Goal: Transaction & Acquisition: Purchase product/service

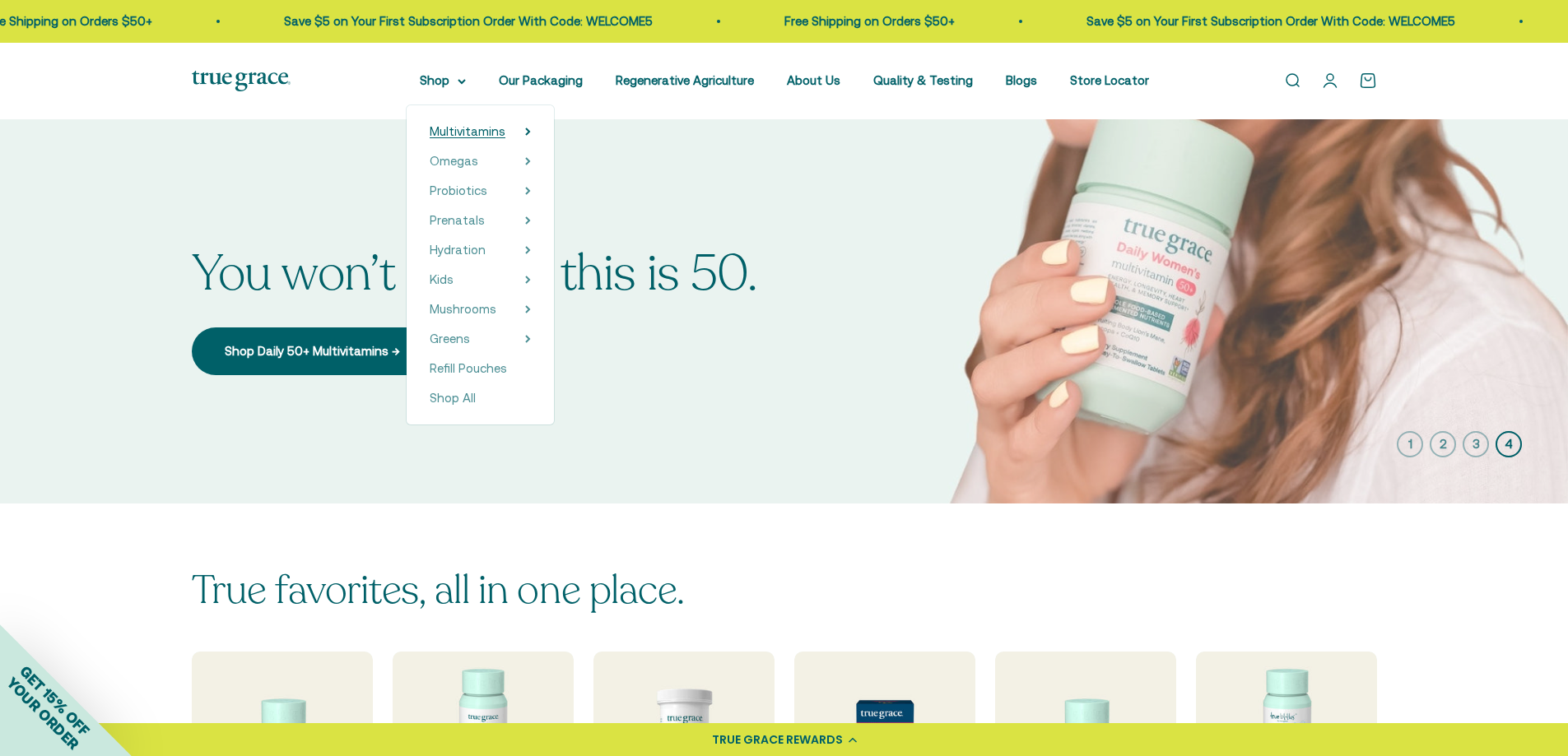
click at [515, 130] on summary "Multivitamins" at bounding box center [480, 131] width 102 height 20
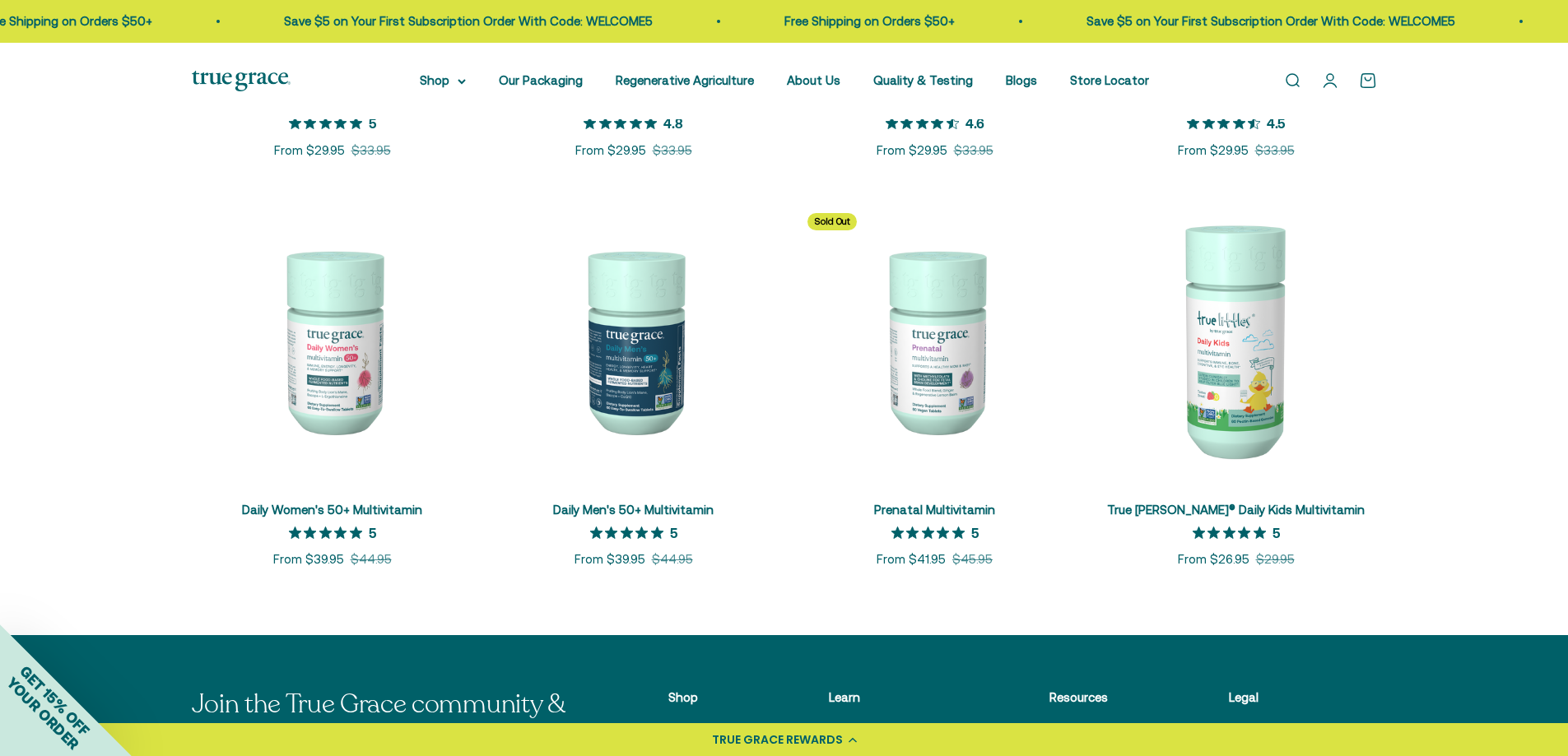
scroll to position [658, 0]
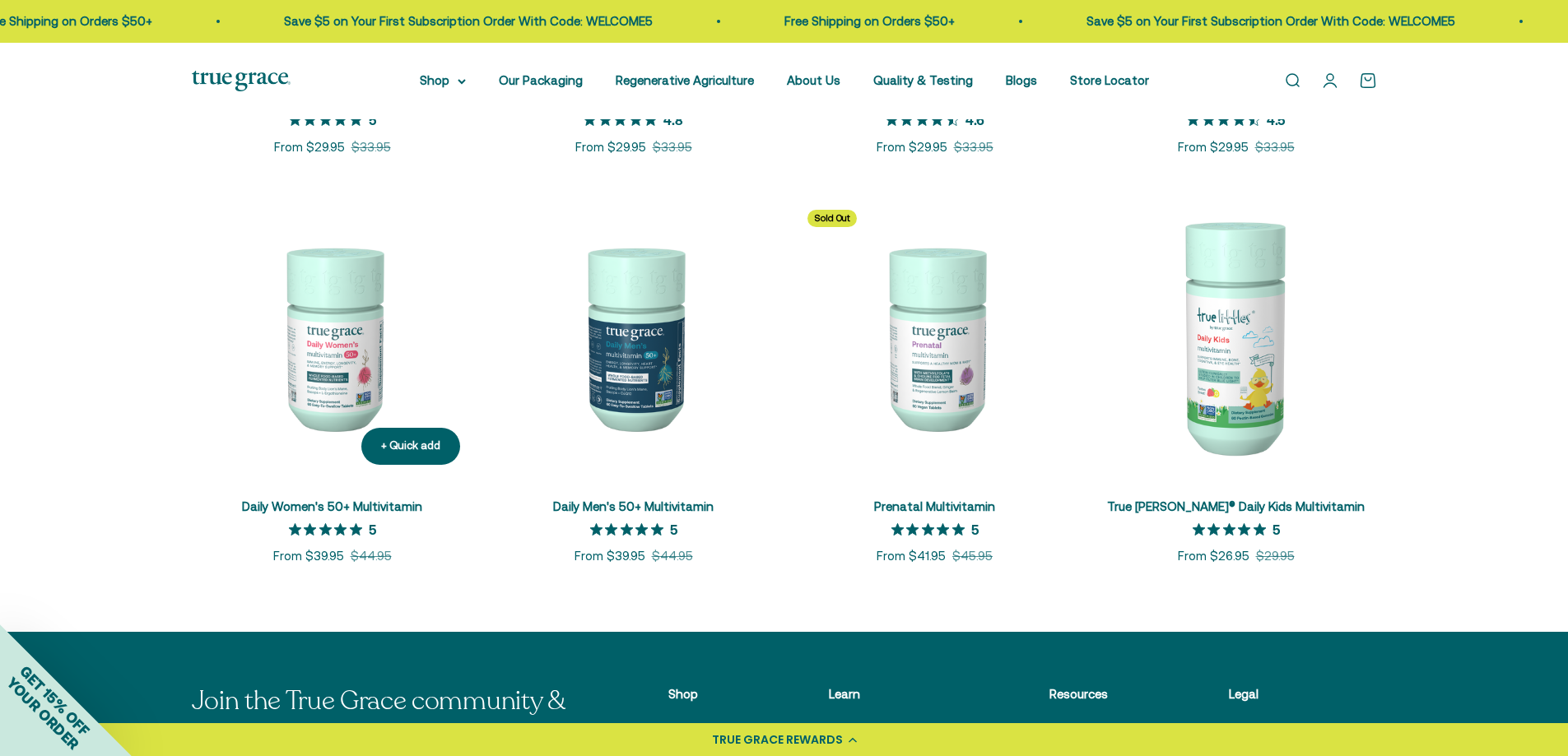
click at [343, 320] on img at bounding box center [332, 337] width 282 height 281
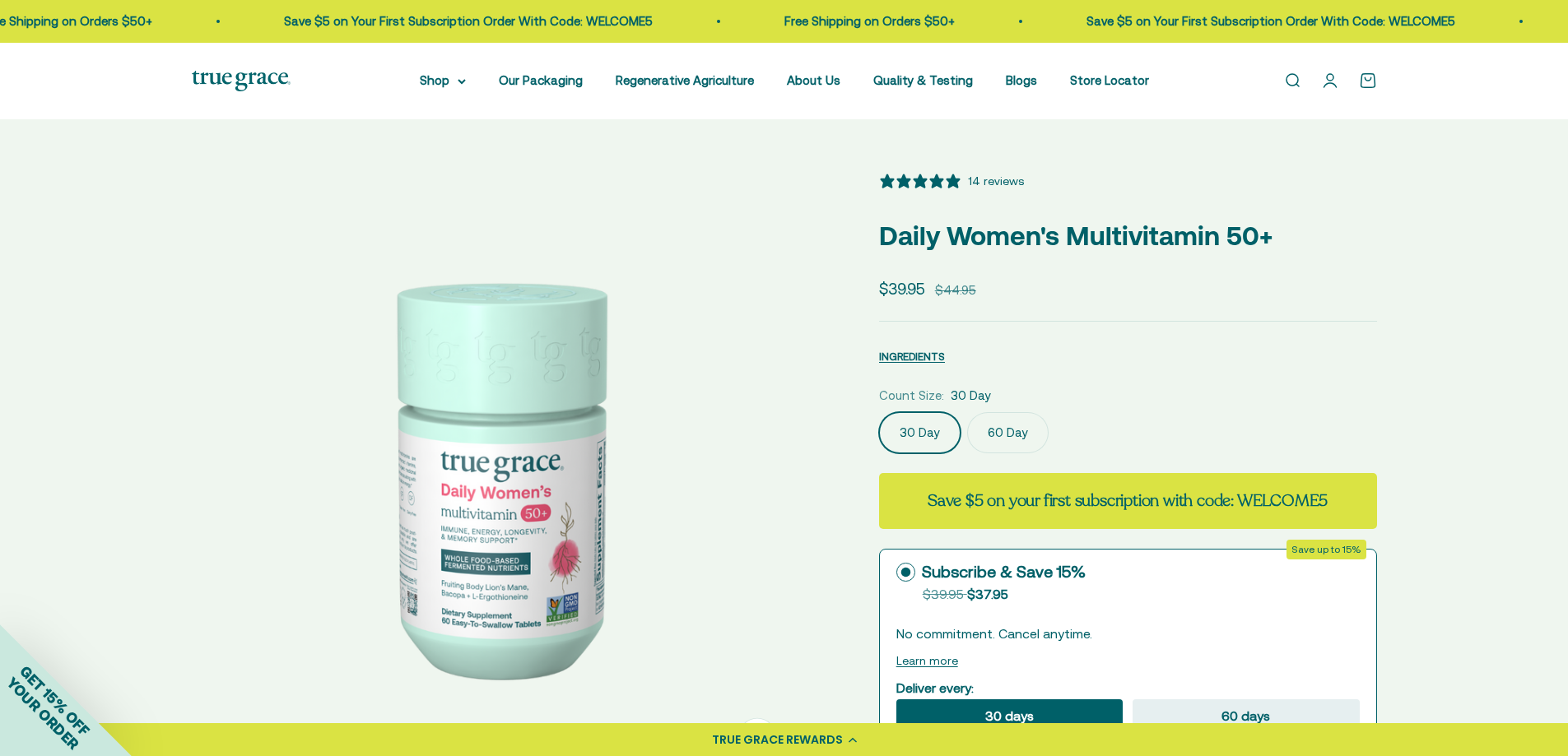
select select "3"
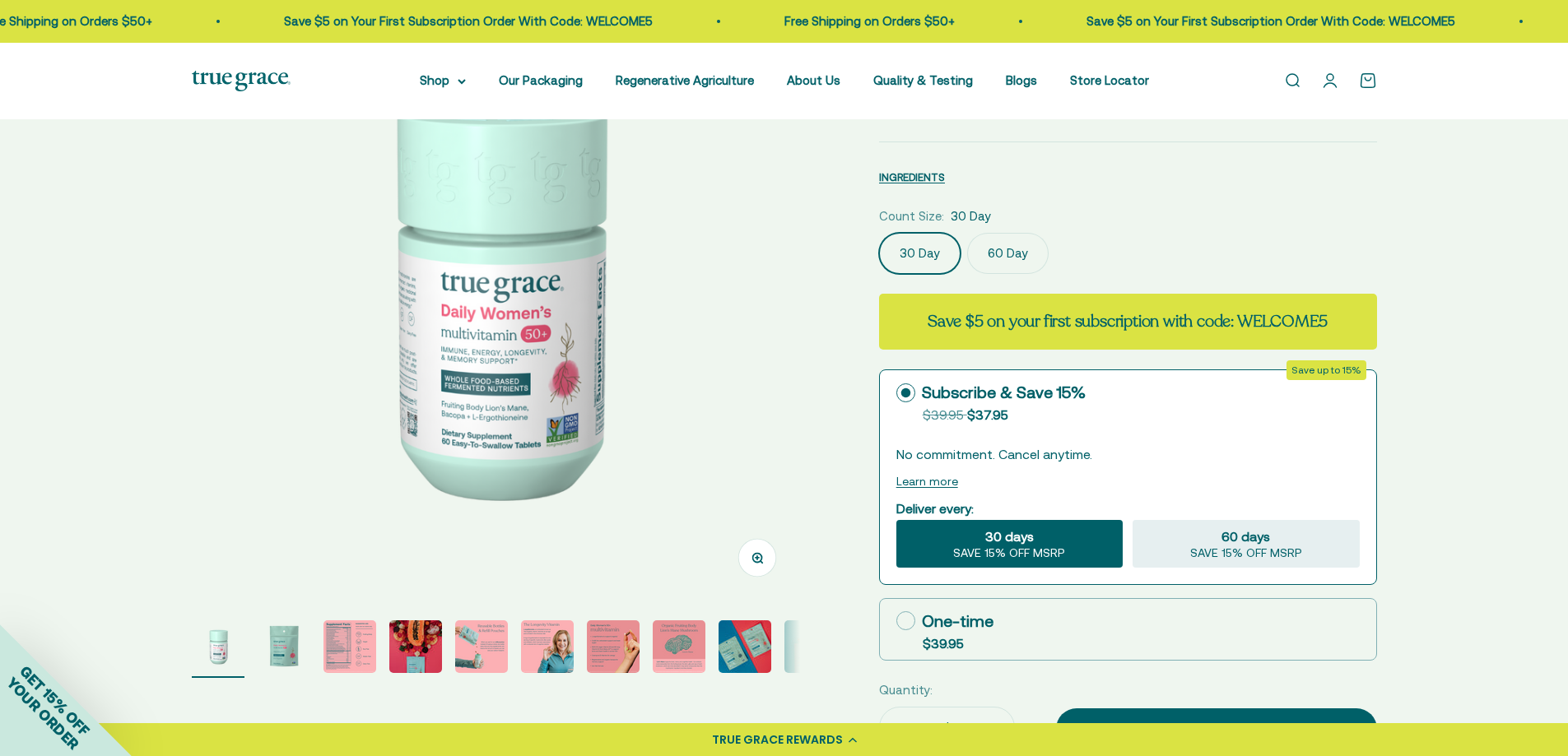
scroll to position [82, 0]
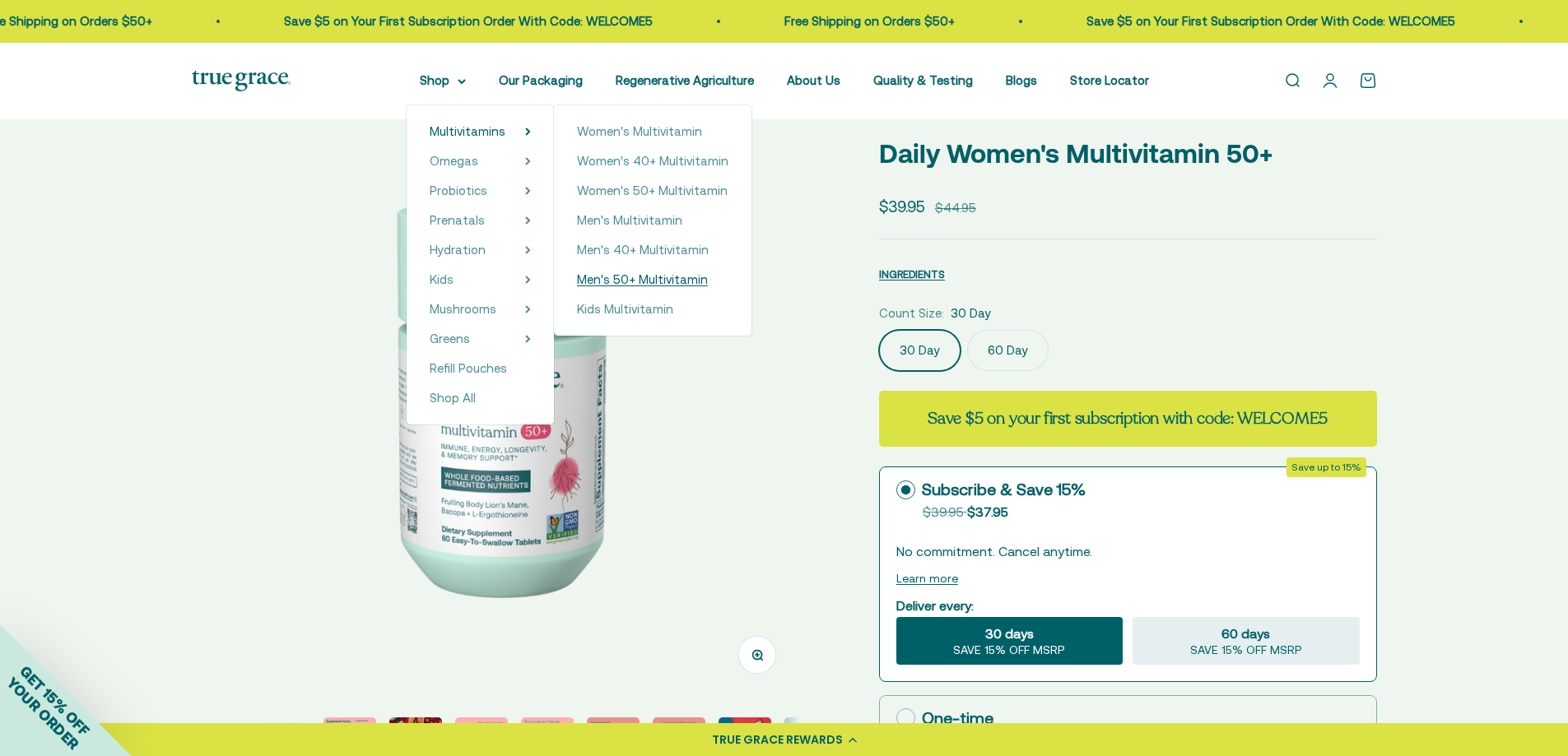
click at [639, 281] on span "Men's 50+ Multivitamin" at bounding box center [642, 279] width 131 height 14
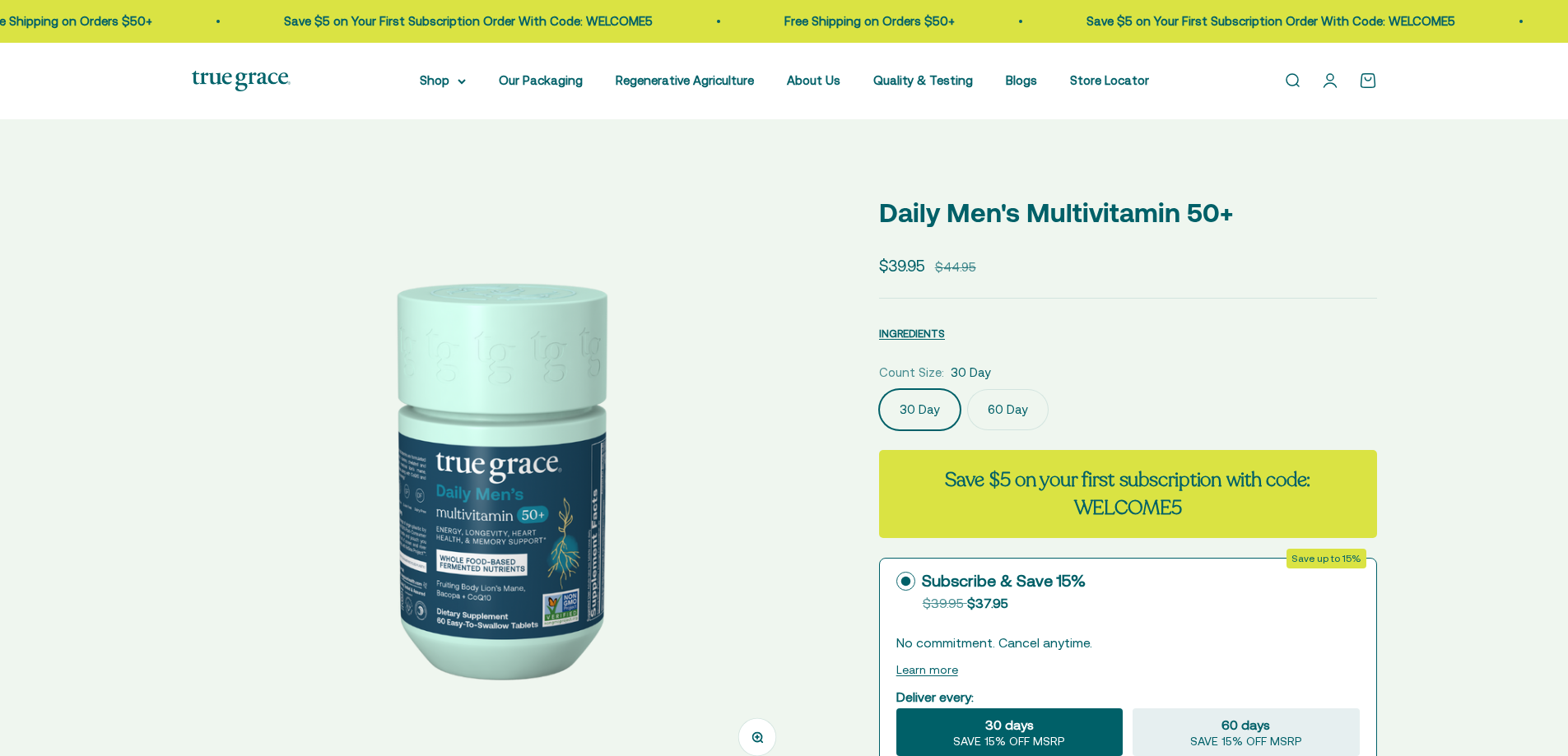
scroll to position [411, 0]
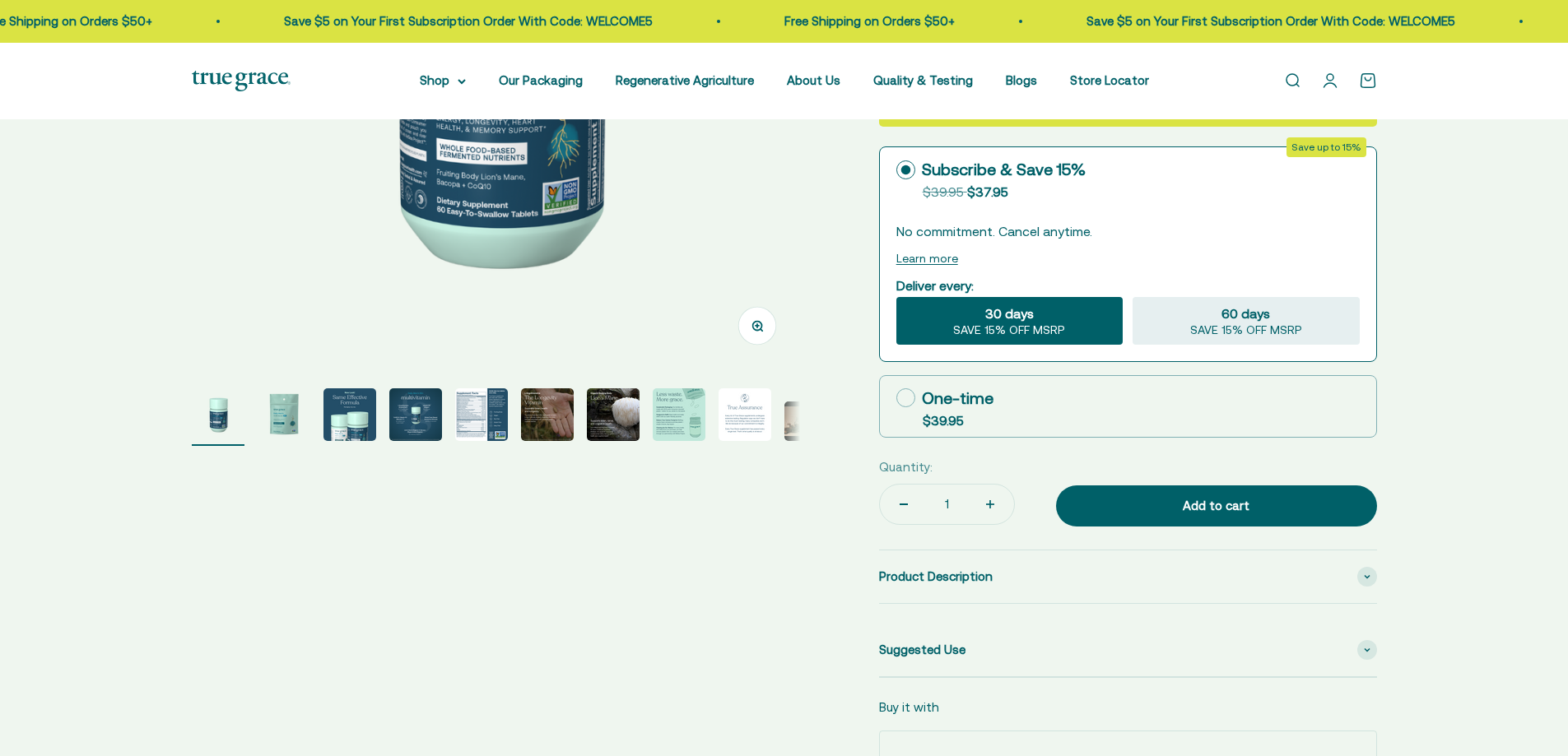
click at [283, 415] on img "Go to item 2" at bounding box center [284, 415] width 53 height 53
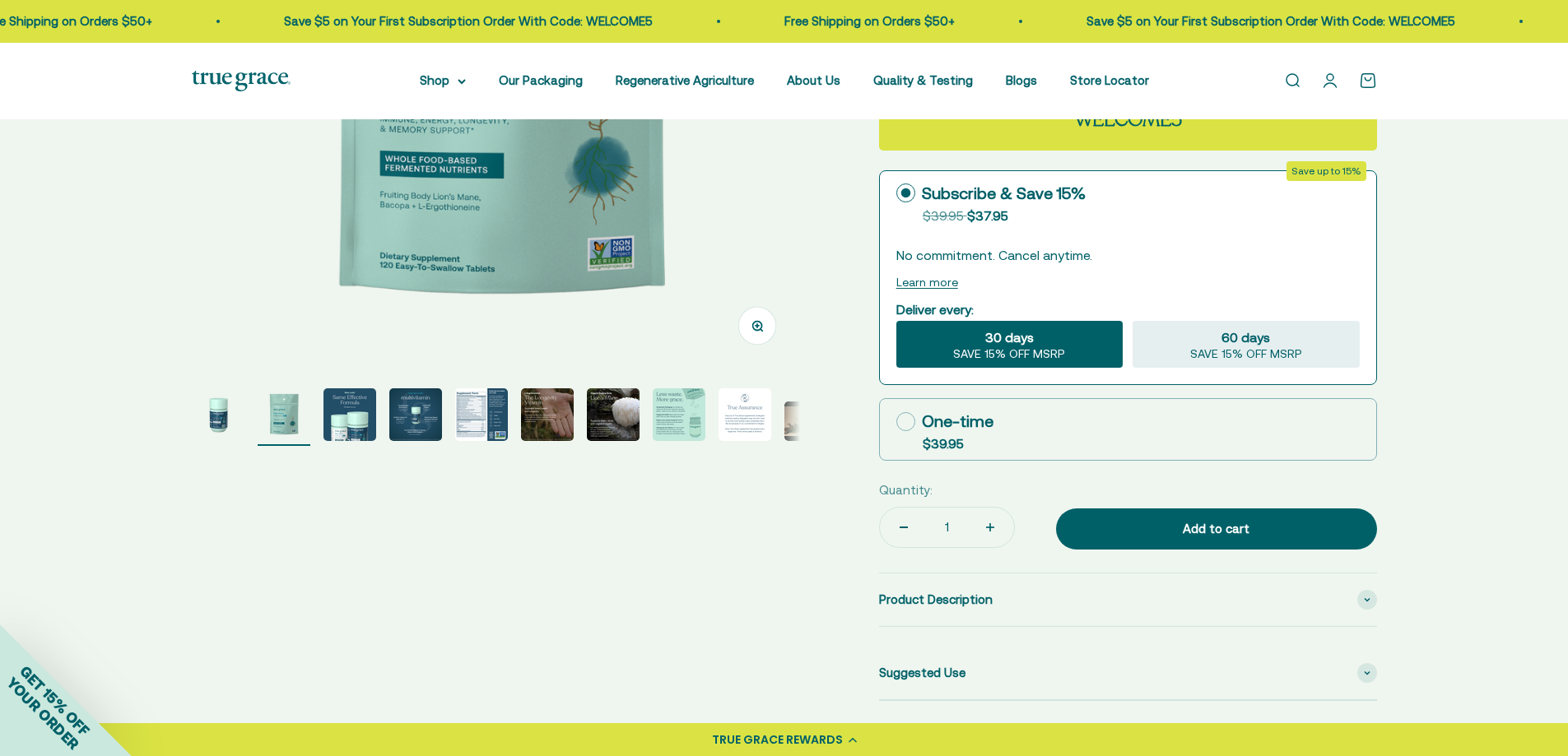
scroll to position [0, 628]
select select "3"
